Goal: Transaction & Acquisition: Purchase product/service

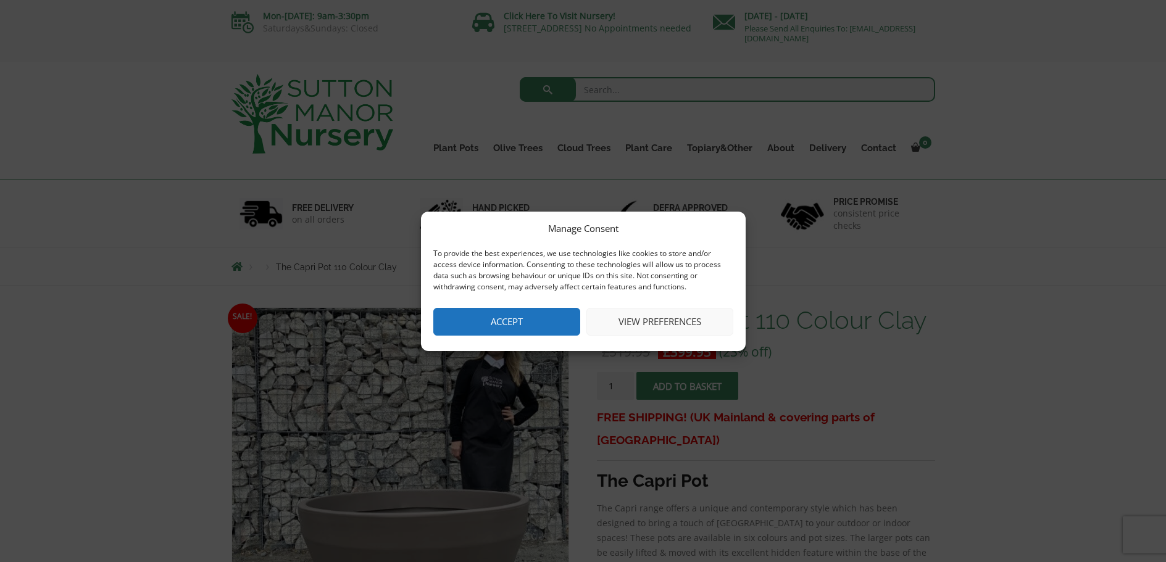
click at [538, 312] on button "Accept" at bounding box center [506, 322] width 147 height 28
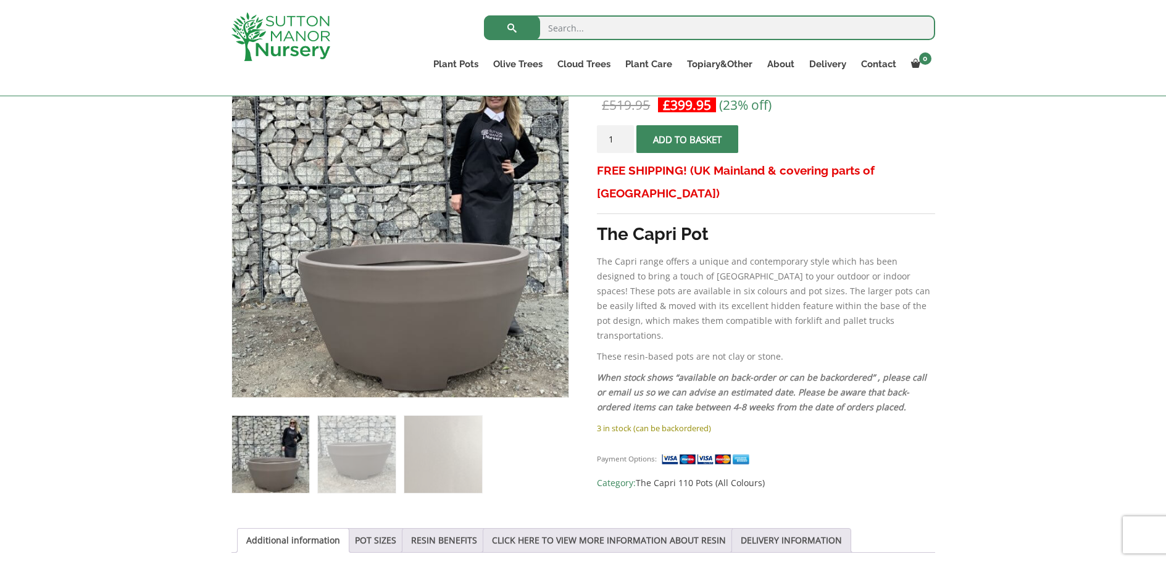
scroll to position [163, 0]
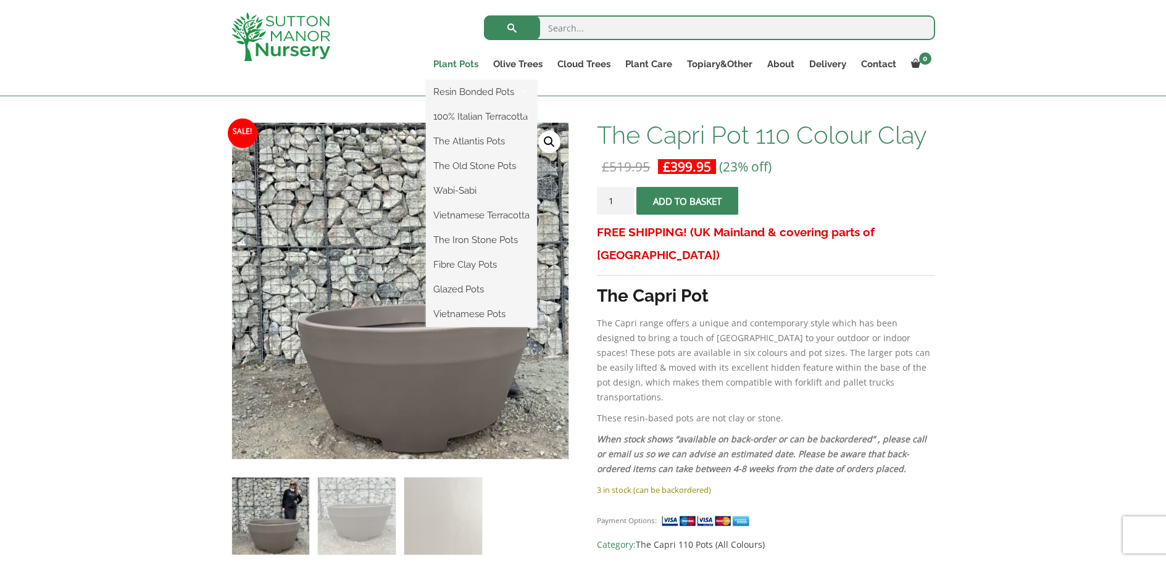
click at [469, 65] on link "Plant Pots" at bounding box center [456, 64] width 60 height 17
click at [474, 289] on link "Glazed Pots" at bounding box center [481, 289] width 111 height 19
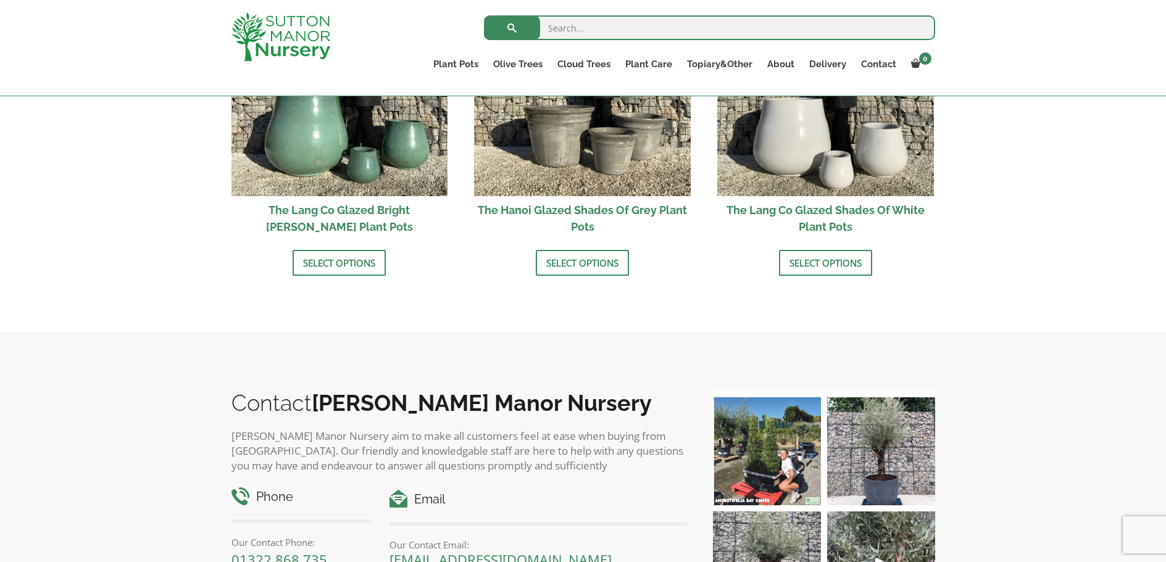
scroll to position [1459, 0]
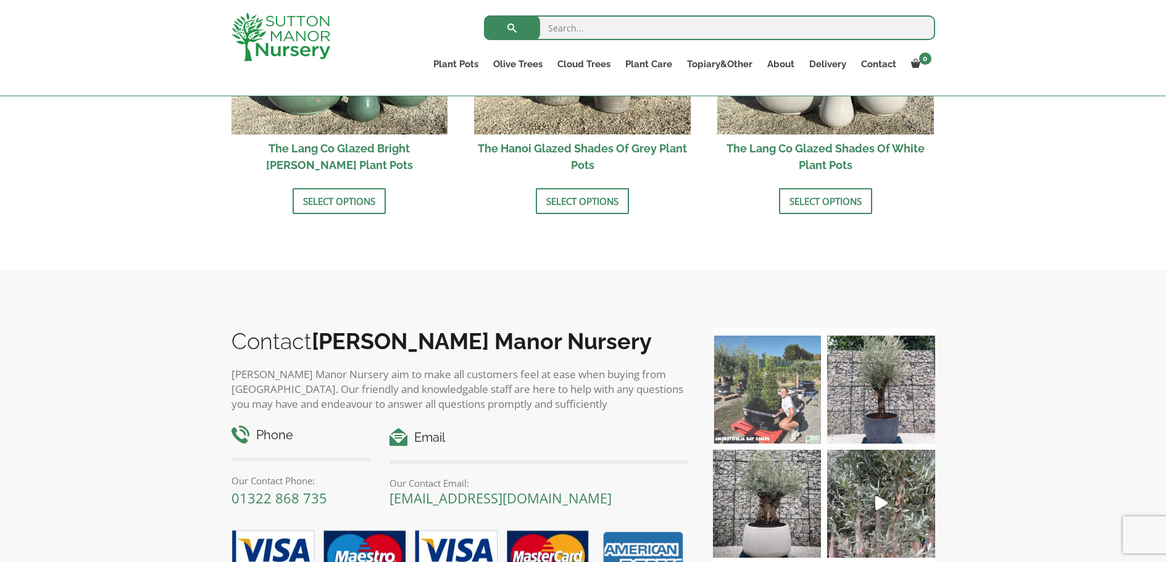
click at [791, 378] on img at bounding box center [767, 390] width 108 height 108
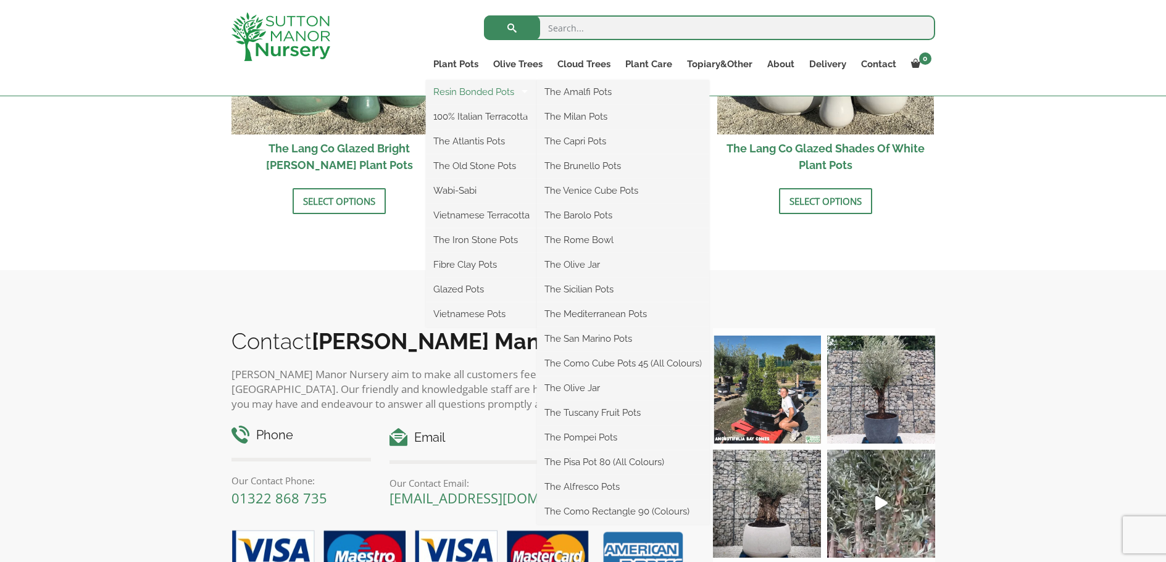
click at [478, 89] on link "Resin Bonded Pots" at bounding box center [481, 92] width 111 height 19
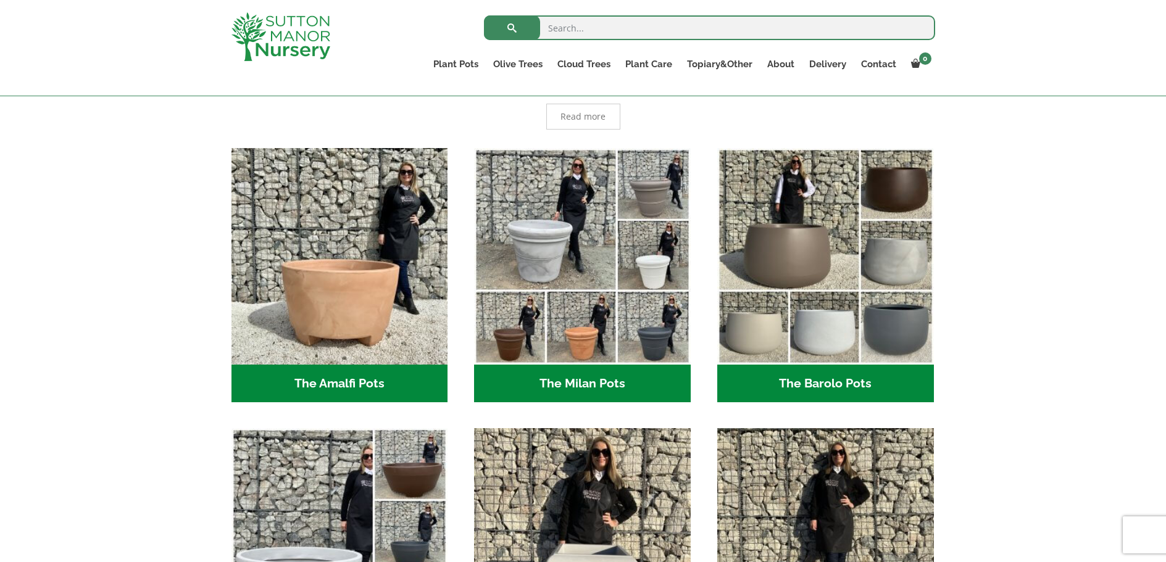
scroll to position [348, 0]
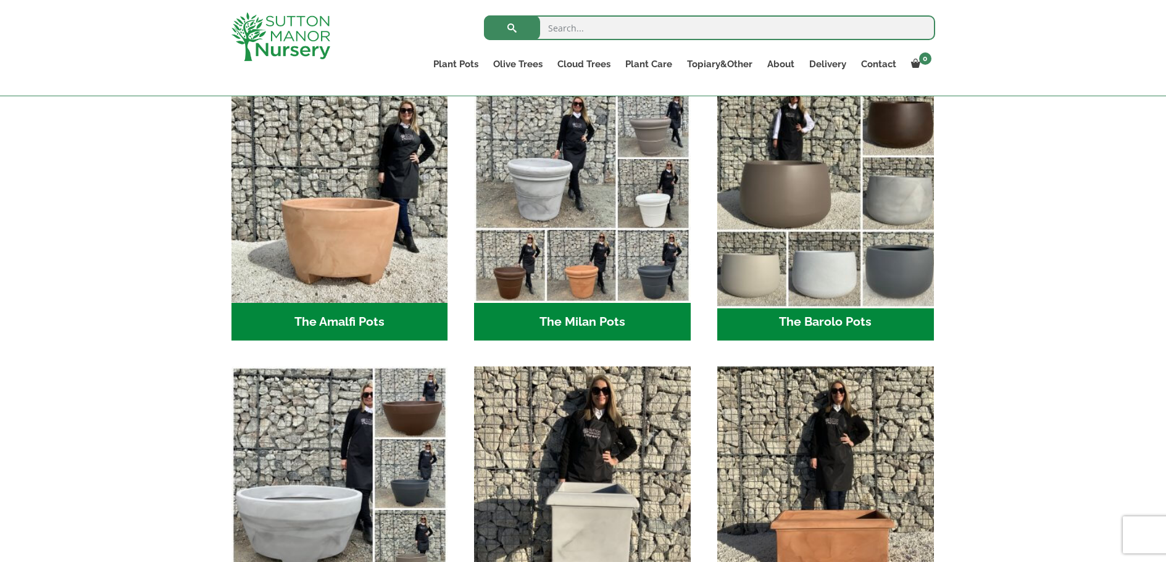
click at [726, 191] on img "Visit product category The Barolo Pots" at bounding box center [824, 194] width 227 height 227
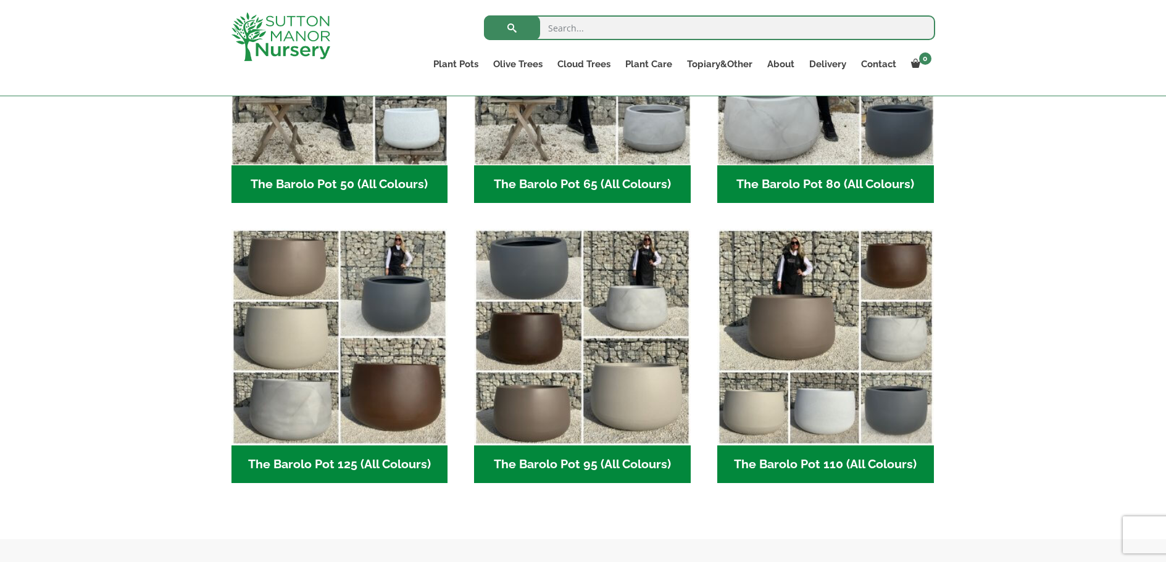
scroll to position [533, 0]
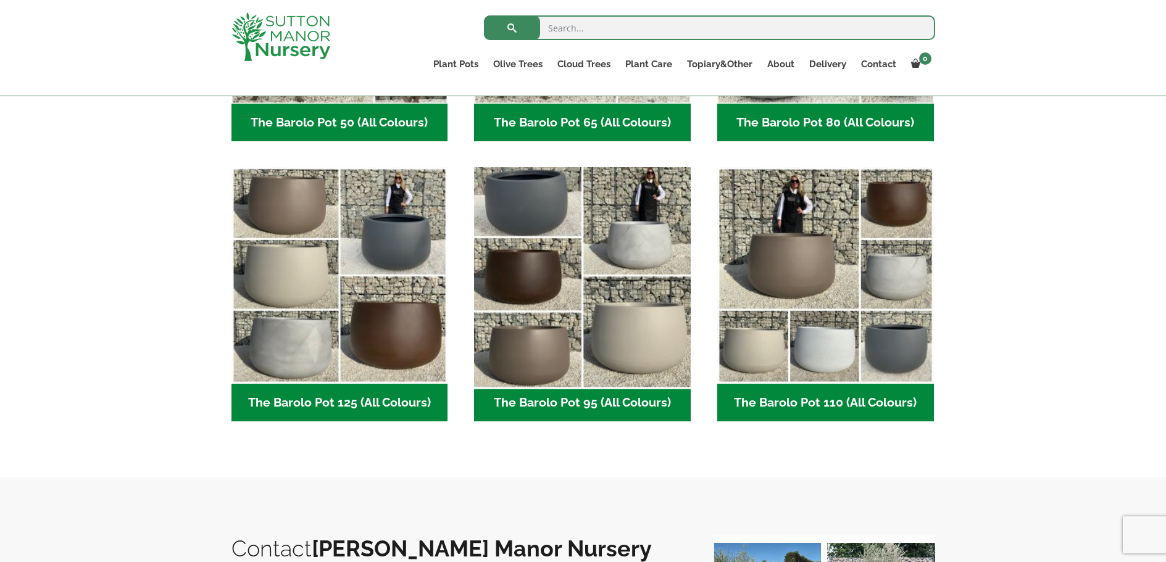
click at [625, 281] on img "Visit product category The Barolo Pot 95 (All Colours)" at bounding box center [582, 275] width 227 height 227
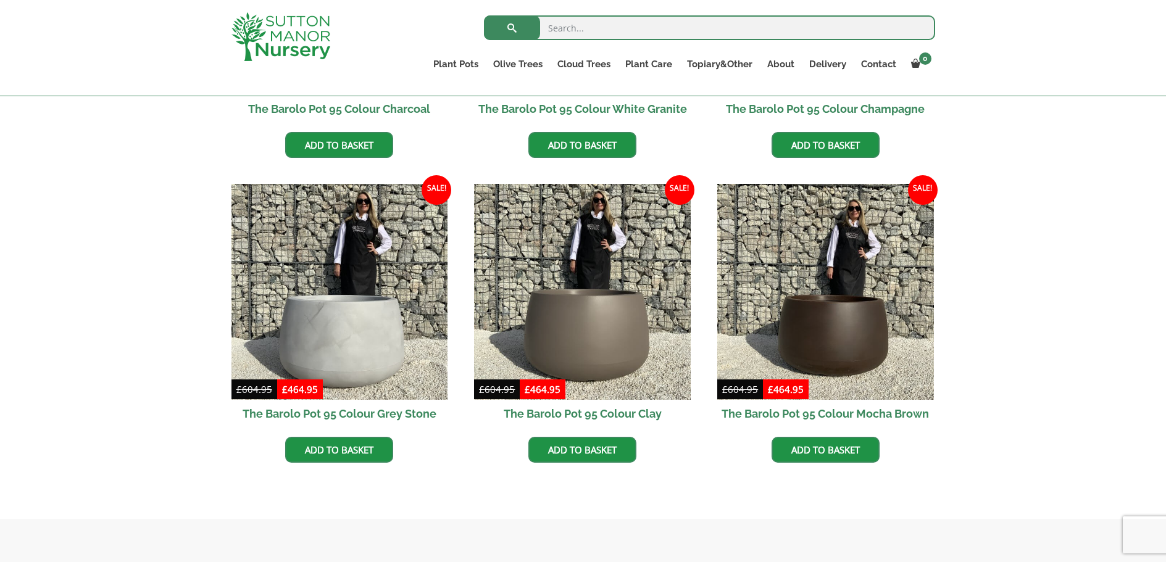
scroll to position [410, 0]
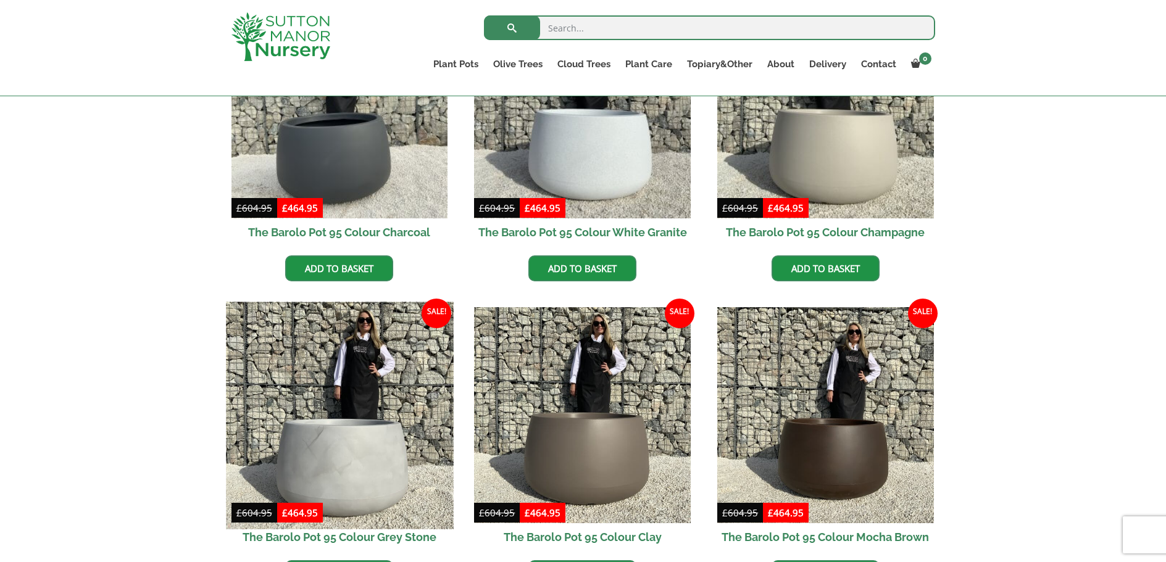
click at [355, 355] on img at bounding box center [339, 415] width 227 height 227
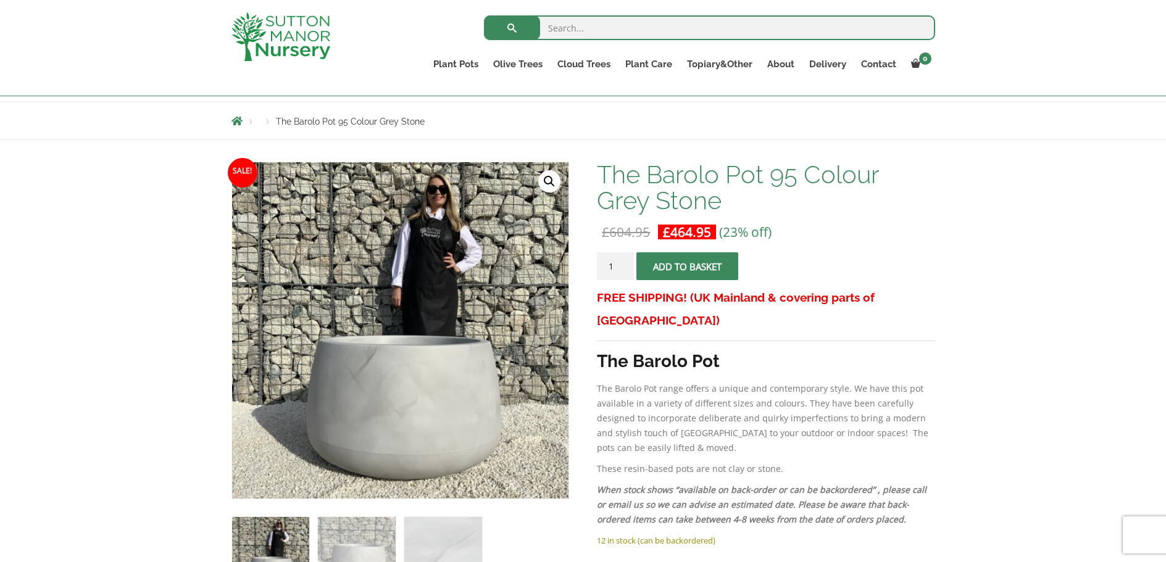
scroll to position [163, 0]
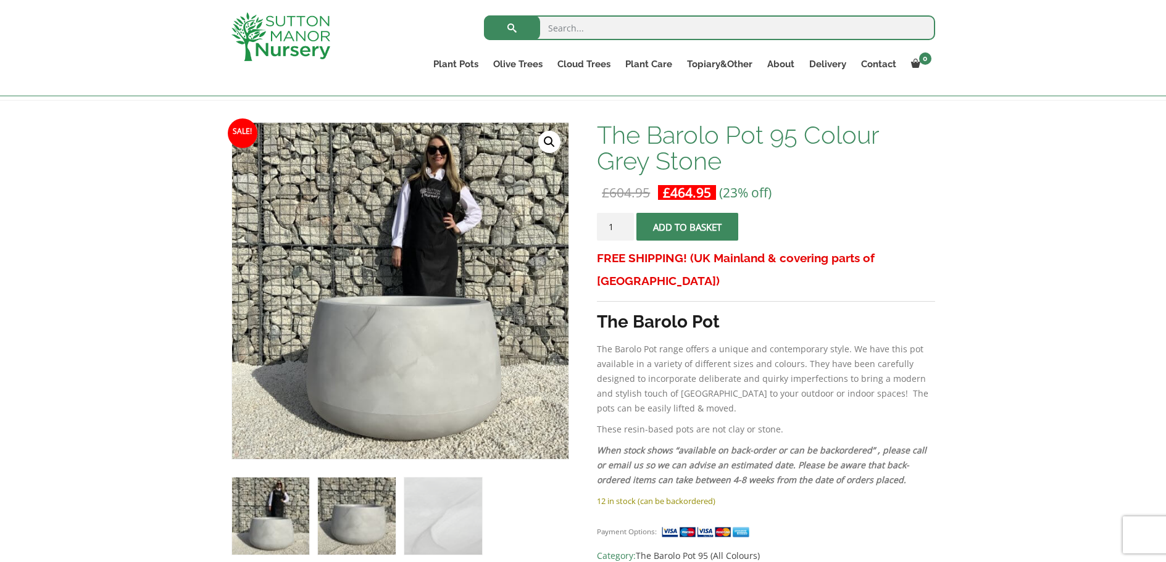
click at [350, 491] on img at bounding box center [356, 516] width 77 height 77
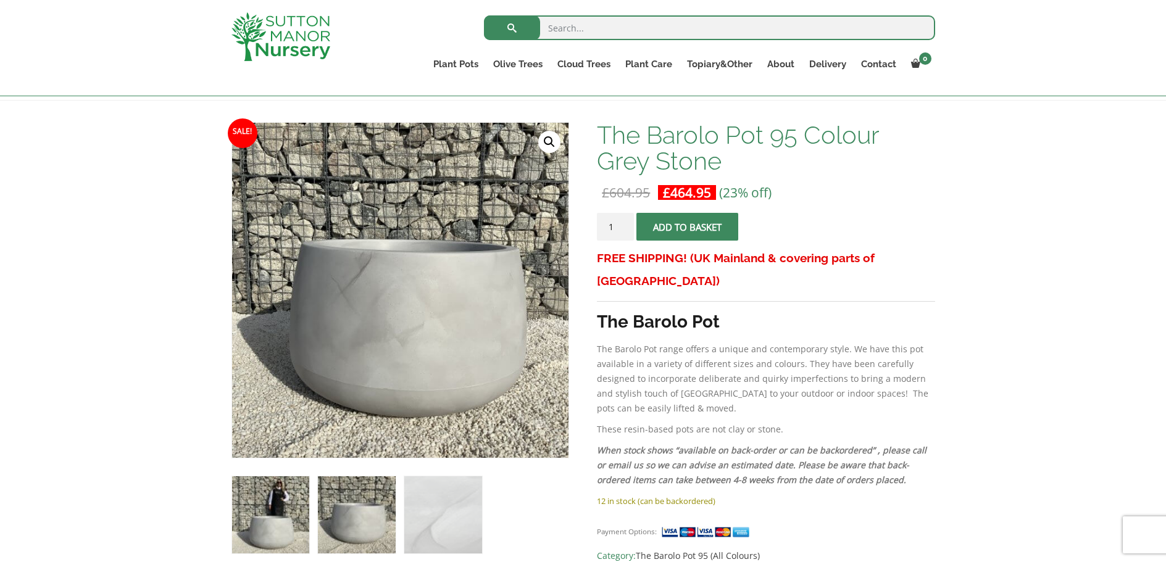
click at [279, 499] on img at bounding box center [270, 514] width 77 height 77
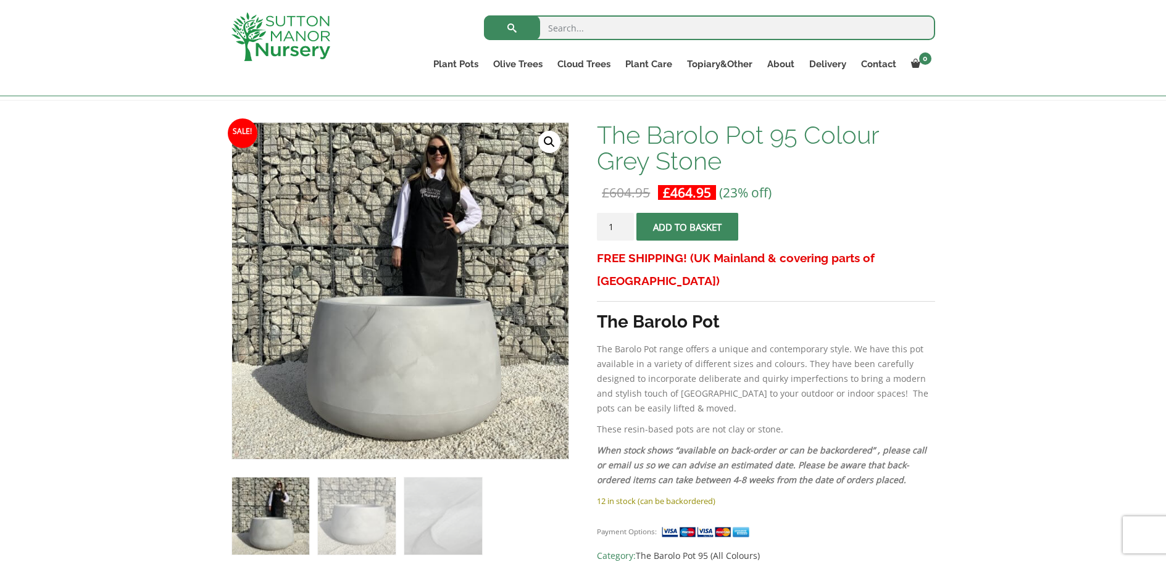
click at [265, 508] on img at bounding box center [270, 516] width 77 height 77
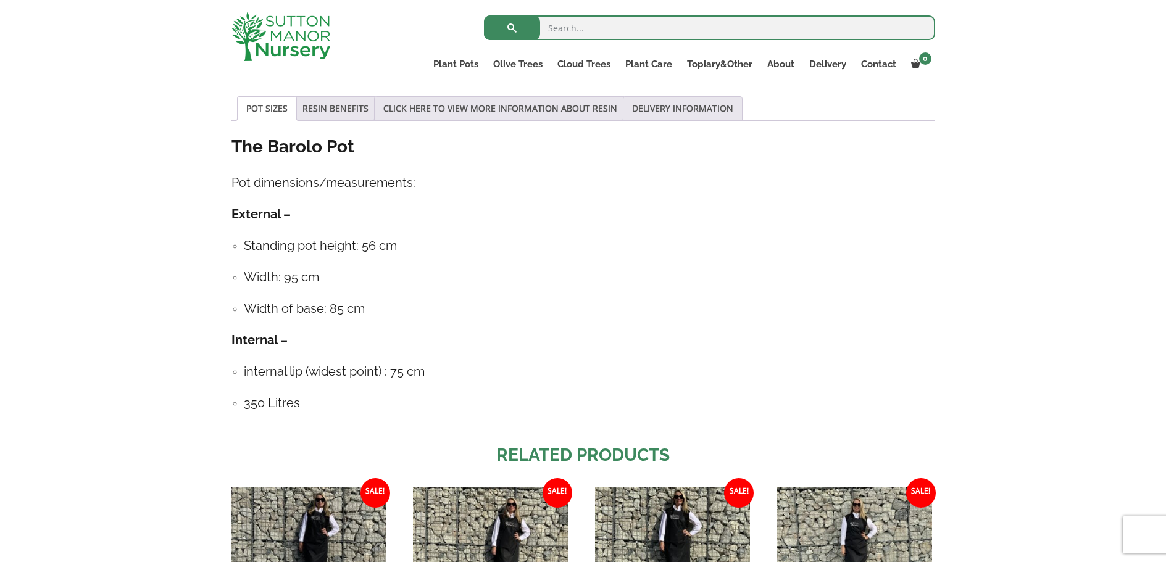
scroll to position [595, 0]
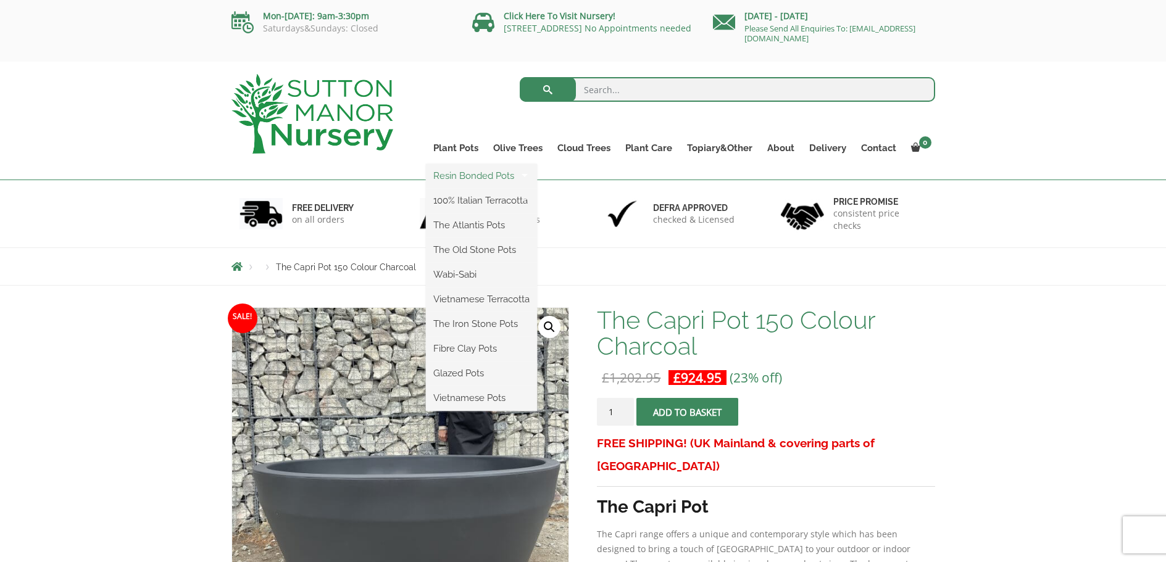
click at [469, 176] on link "Resin Bonded Pots" at bounding box center [481, 176] width 111 height 19
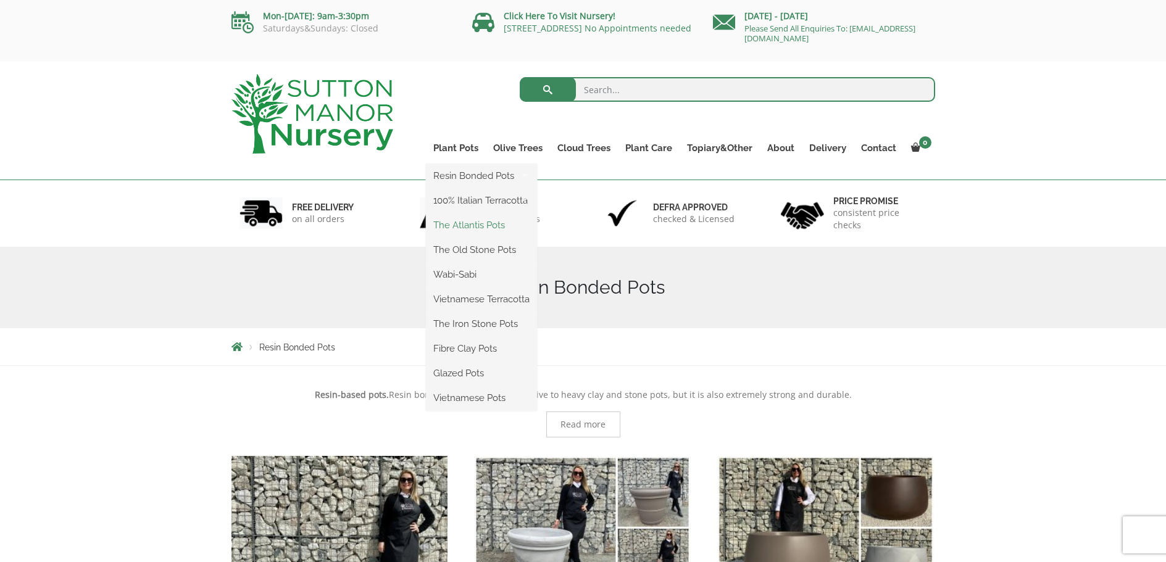
click at [487, 228] on link "The Atlantis Pots" at bounding box center [481, 225] width 111 height 19
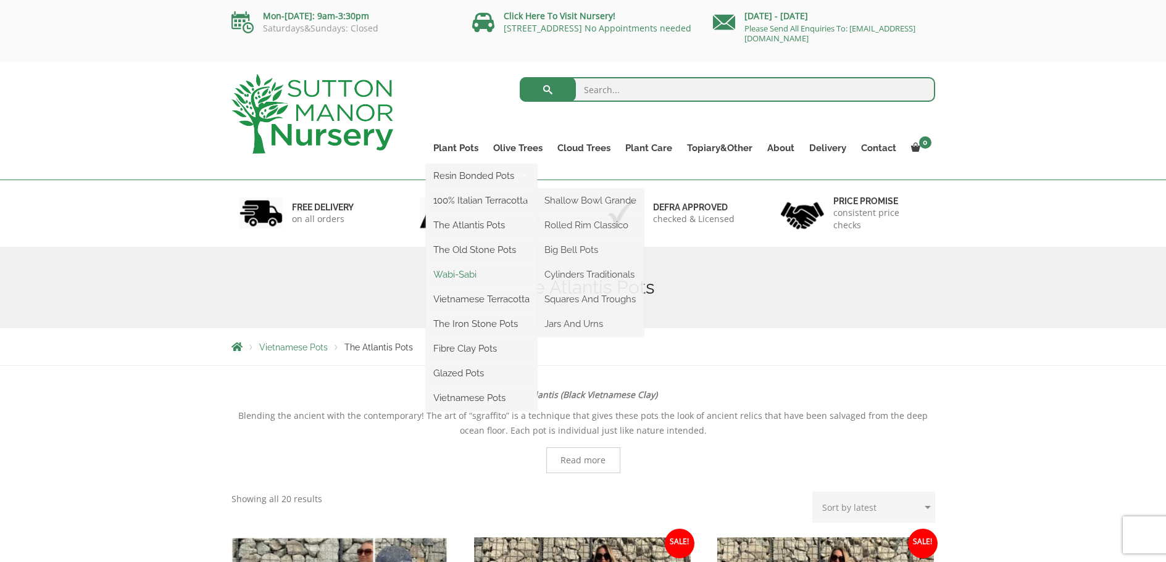
click at [465, 277] on link "Wabi-Sabi" at bounding box center [481, 274] width 111 height 19
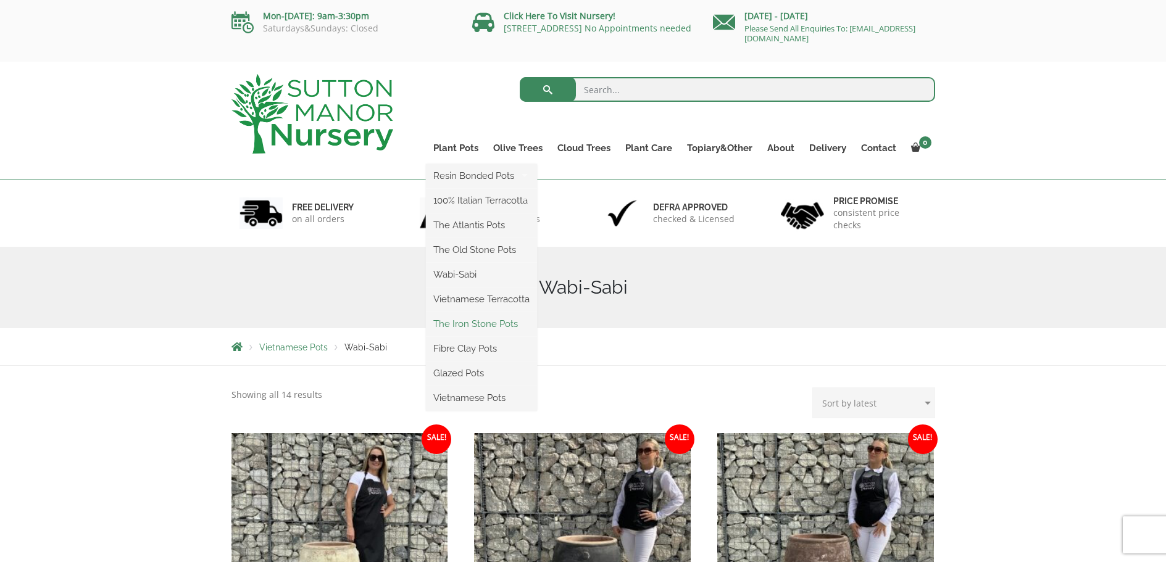
click at [476, 322] on link "The Iron Stone Pots" at bounding box center [481, 324] width 111 height 19
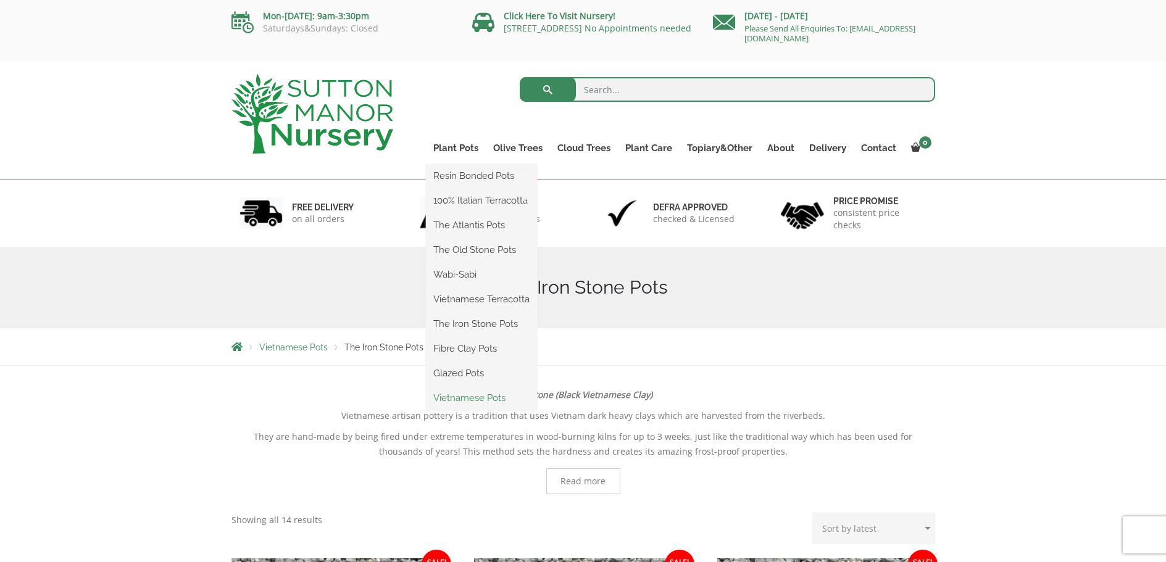
click at [472, 397] on link "Vietnamese Pots" at bounding box center [481, 398] width 111 height 19
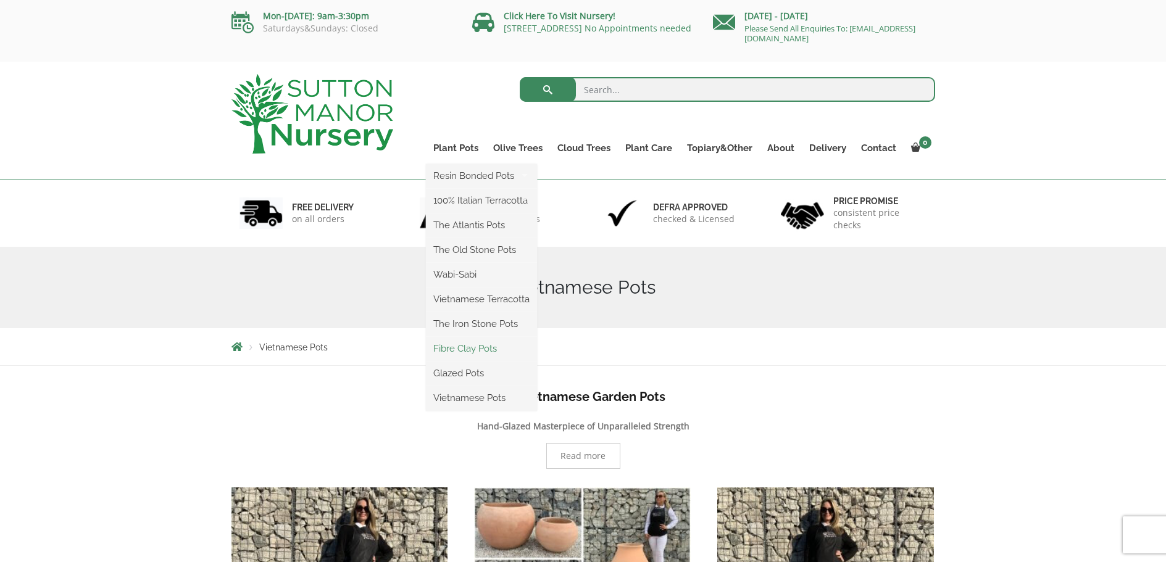
click at [471, 354] on link "Fibre Clay Pots" at bounding box center [481, 348] width 111 height 19
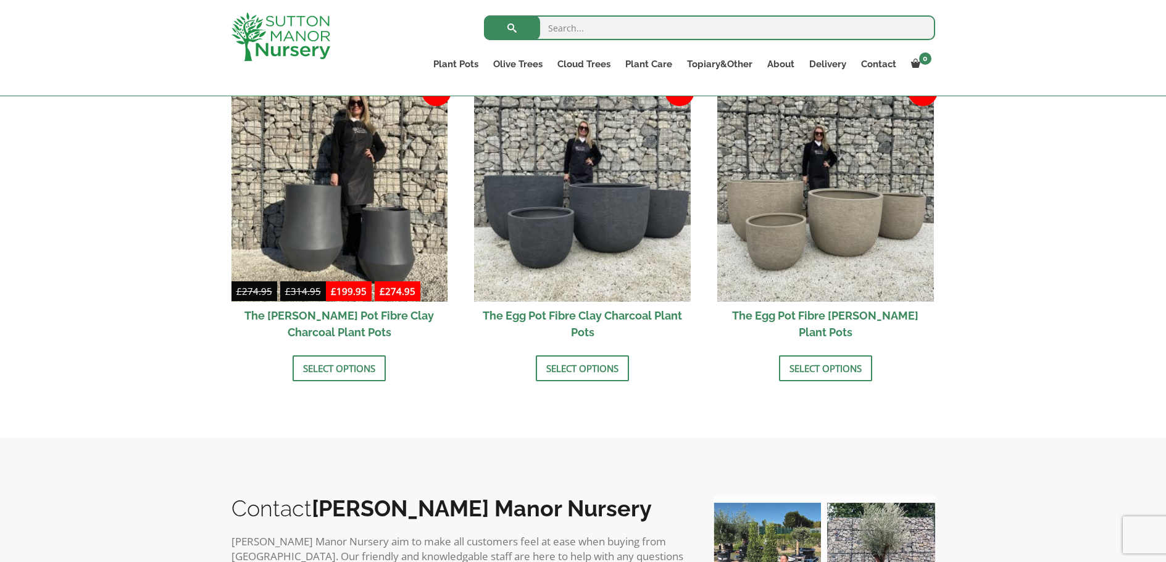
scroll to position [348, 0]
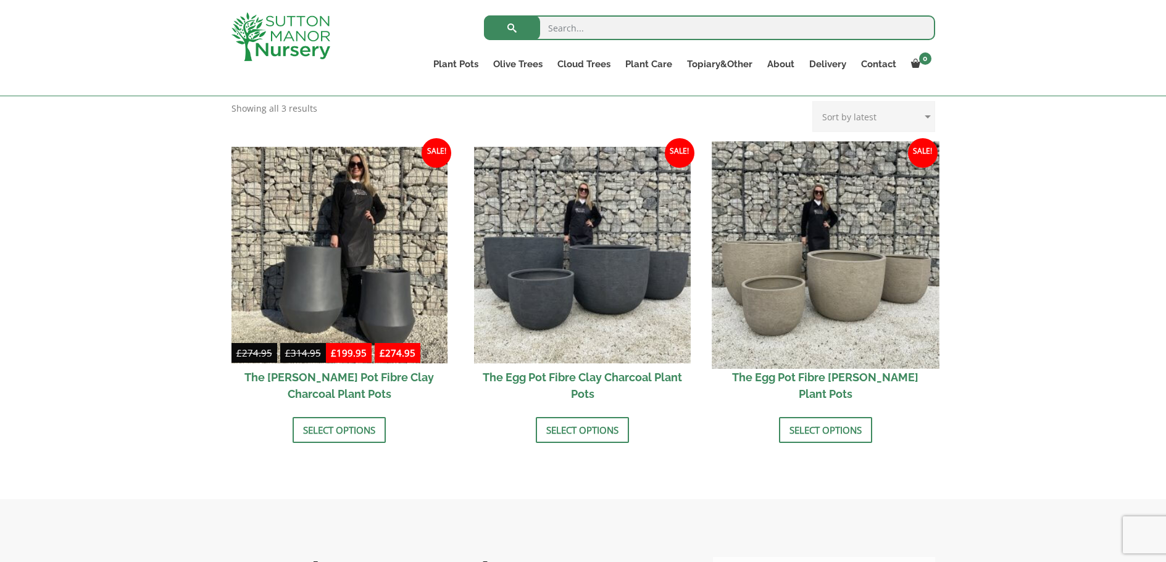
click at [872, 336] on img at bounding box center [824, 254] width 227 height 227
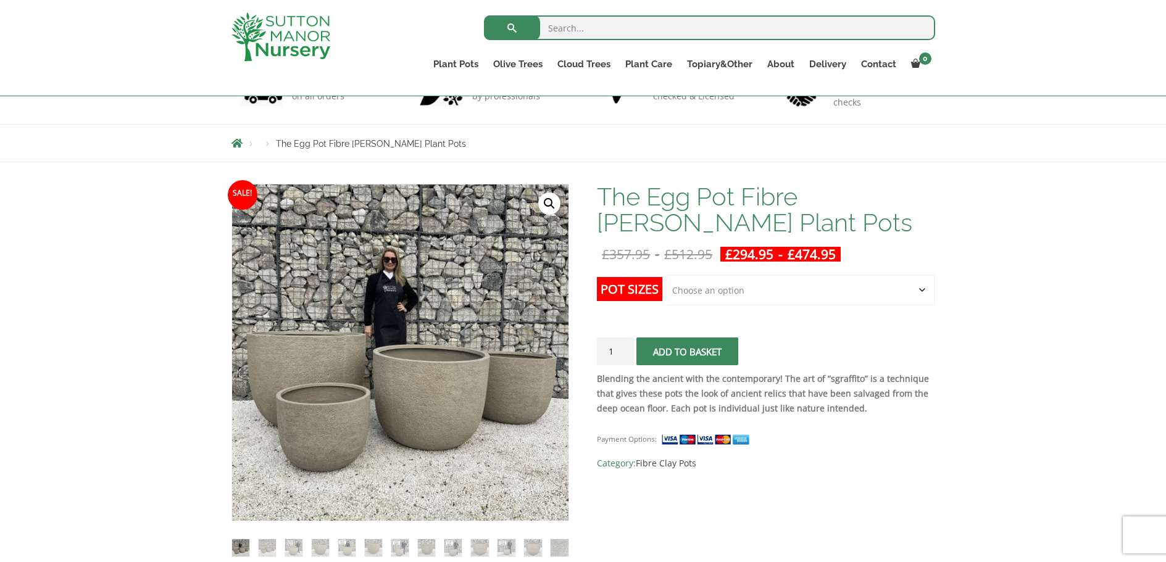
click at [835, 286] on select "Choose an option Click here to buy the 5th To Largest Pot In The Picture Click …" at bounding box center [798, 290] width 272 height 31
select select "Click here to buy the 2nd To Largest Pot In The Picture"
click at [662, 275] on select "Choose an option Click here to buy the 5th To Largest Pot In The Picture Click …" at bounding box center [798, 290] width 272 height 31
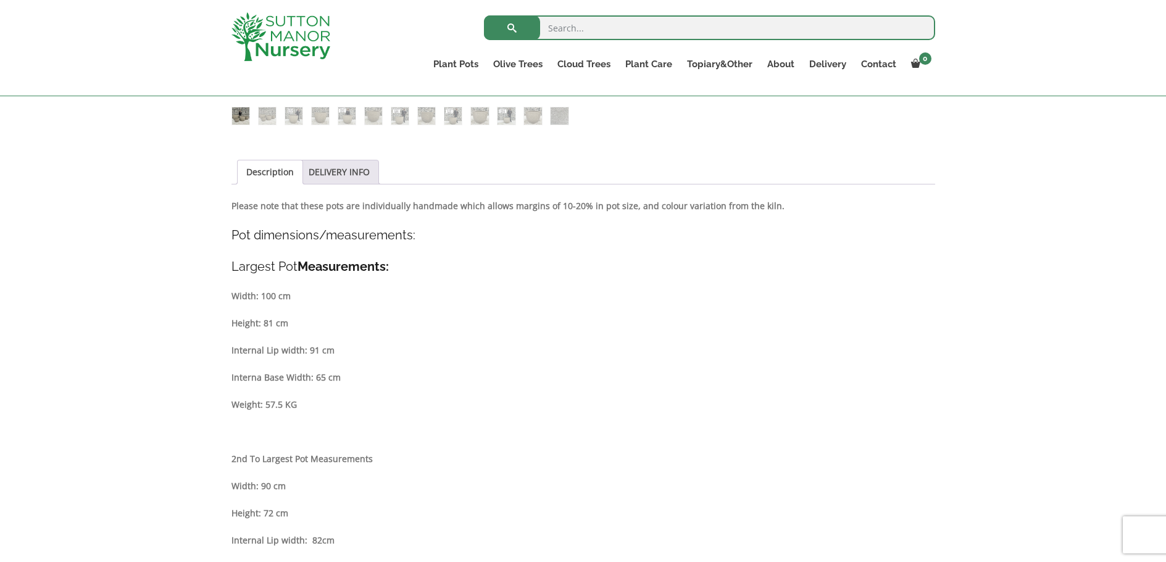
scroll to position [595, 0]
